Goal: Task Accomplishment & Management: Complete application form

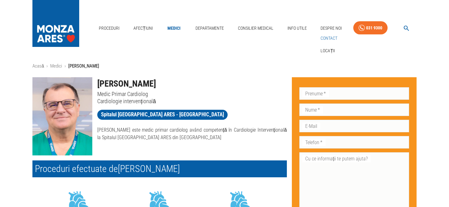
click at [323, 35] on link "Contact" at bounding box center [329, 38] width 19 height 10
click at [329, 92] on input "Prenume   *" at bounding box center [355, 93] width 110 height 12
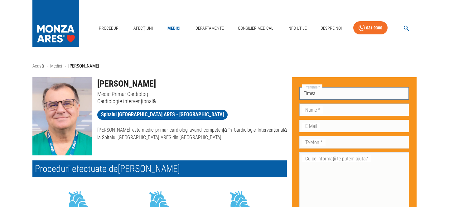
type input "Timea"
click at [323, 111] on input "Nume   *" at bounding box center [355, 109] width 110 height 12
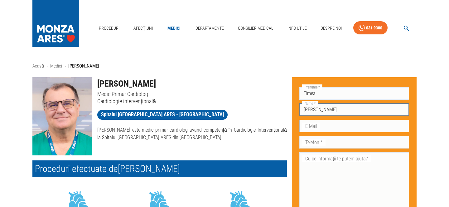
type input "[PERSON_NAME]"
click at [329, 124] on input "E-Mail" at bounding box center [355, 126] width 110 height 12
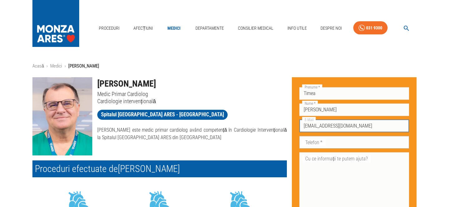
type input "[EMAIL_ADDRESS][DOMAIN_NAME]"
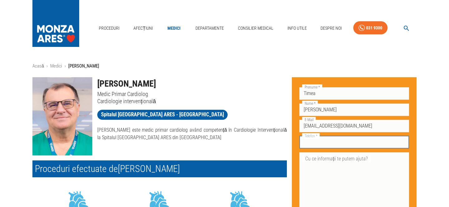
click at [317, 140] on div "Telefon   * Telefon   *" at bounding box center [355, 142] width 110 height 12
type input "0740670535"
click at [343, 179] on textarea "Cu ce informații te putem ajuta?" at bounding box center [354, 179] width 101 height 50
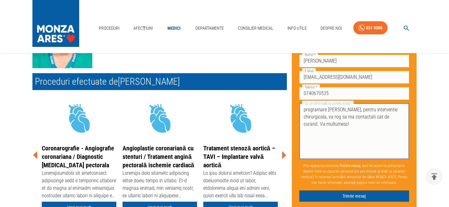
scroll to position [187, 0]
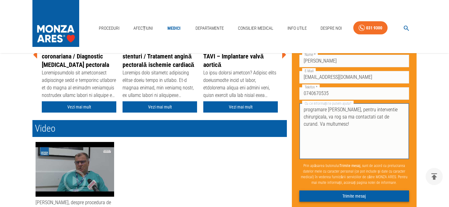
type textarea "programare [PERSON_NAME], pentru interventie chirurgicala, va rog sa ma contact…"
click at [364, 195] on button "Trimite mesaj" at bounding box center [355, 196] width 110 height 12
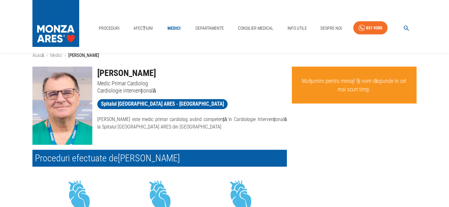
scroll to position [0, 0]
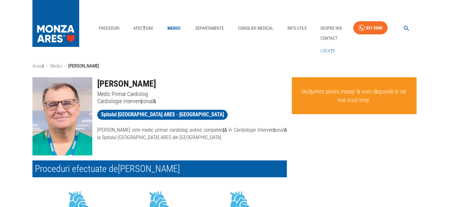
click at [331, 51] on link "Locații" at bounding box center [328, 51] width 17 height 10
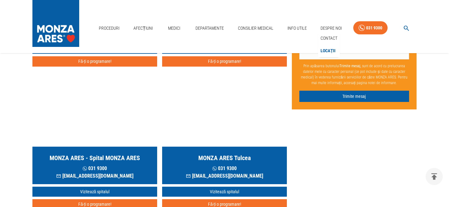
scroll to position [187, 0]
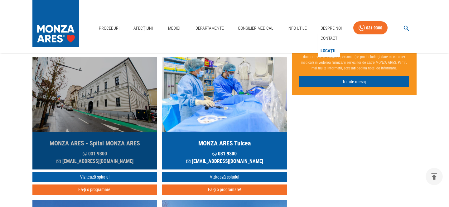
click at [104, 108] on img "button" at bounding box center [94, 94] width 125 height 75
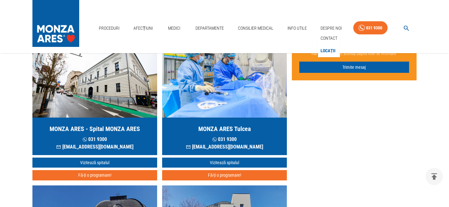
scroll to position [187, 0]
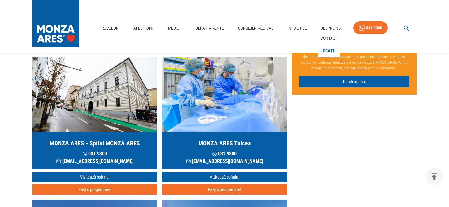
click at [99, 188] on button "Fă-ți o programare!" at bounding box center [94, 189] width 125 height 10
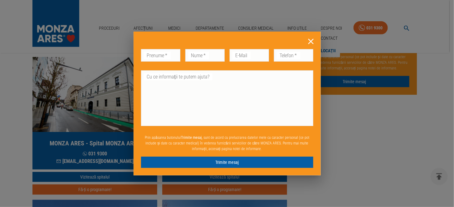
click at [309, 42] on icon at bounding box center [311, 42] width 10 height 10
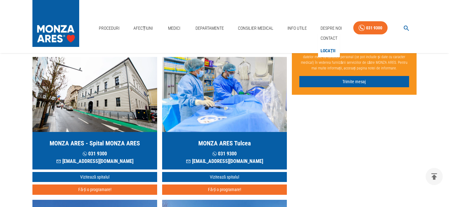
click at [96, 138] on div "MONZA ARES - [GEOGRAPHIC_DATA] ARES [PHONE_NUMBER] [EMAIL_ADDRESS][DOMAIN_NAME]" at bounding box center [94, 150] width 125 height 37
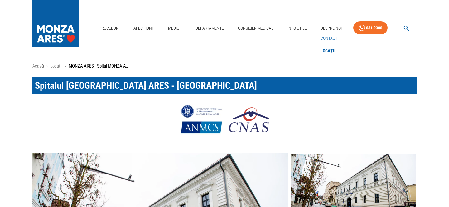
click at [327, 39] on link "Contact" at bounding box center [329, 38] width 19 height 10
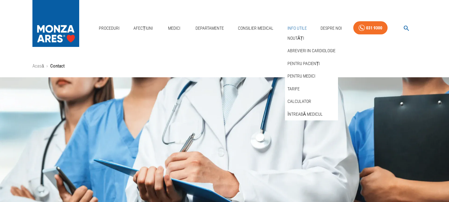
click at [298, 24] on link "Info Utile" at bounding box center [297, 28] width 24 height 13
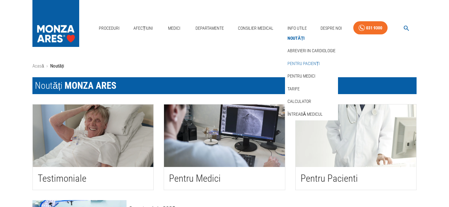
click at [306, 63] on link "Pentru pacienți" at bounding box center [304, 63] width 35 height 10
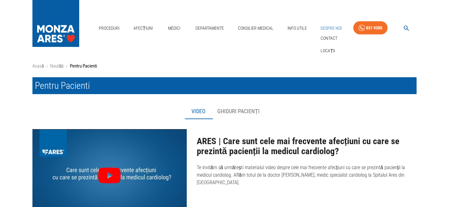
click at [334, 29] on link "Despre Noi" at bounding box center [331, 28] width 26 height 13
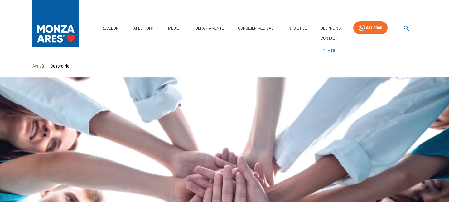
click at [327, 49] on link "Locații" at bounding box center [328, 51] width 17 height 10
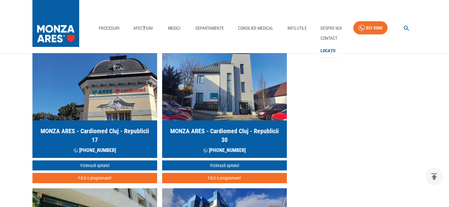
scroll to position [343, 0]
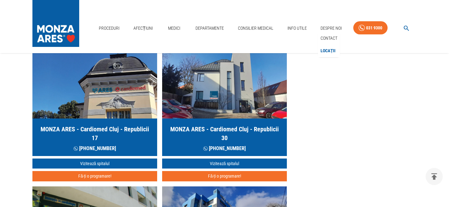
click at [111, 125] on h5 "MONZA ARES - Cardiomed Cluj - Republicii 17" at bounding box center [94, 133] width 115 height 17
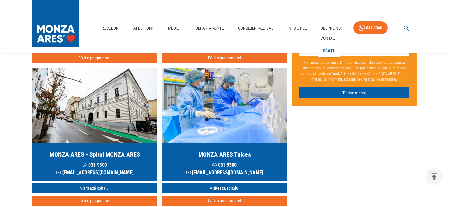
scroll to position [187, 0]
